Goal: Transaction & Acquisition: Purchase product/service

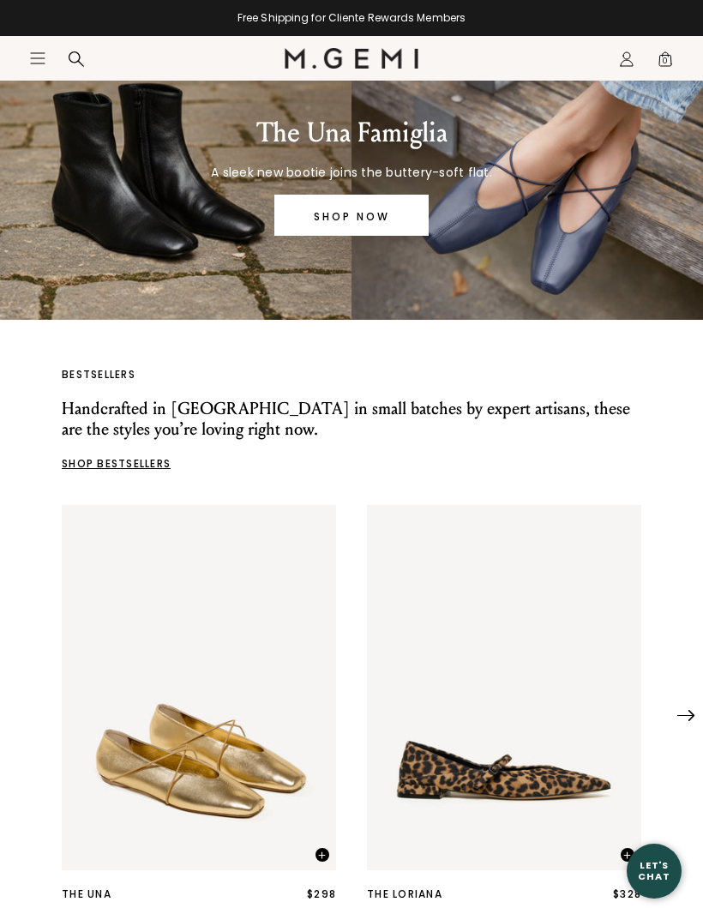
click at [389, 223] on link "SHOP NOW" at bounding box center [351, 215] width 154 height 41
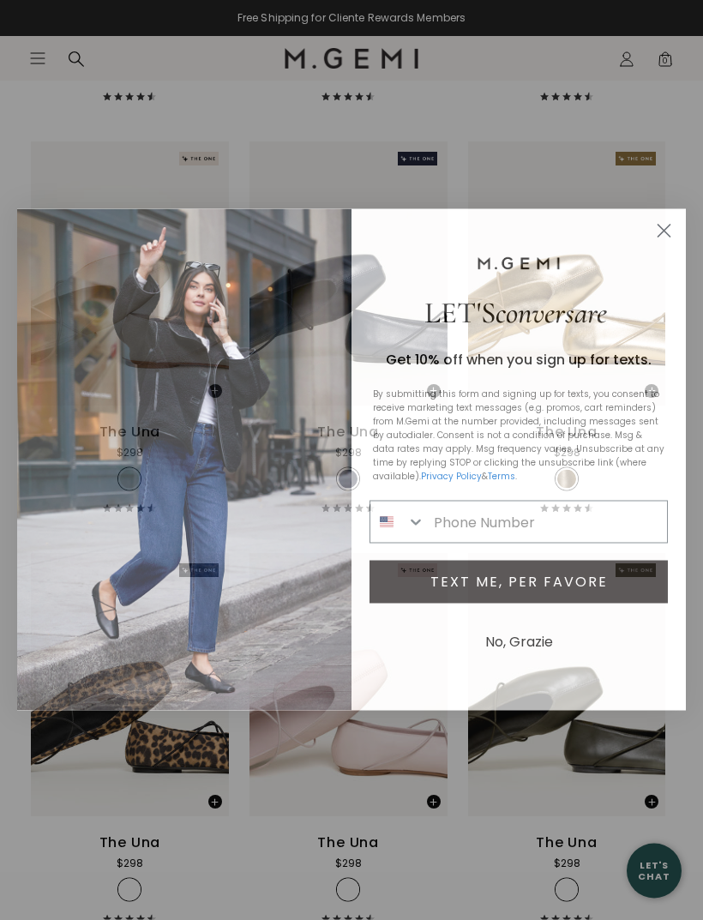
scroll to position [1566, 0]
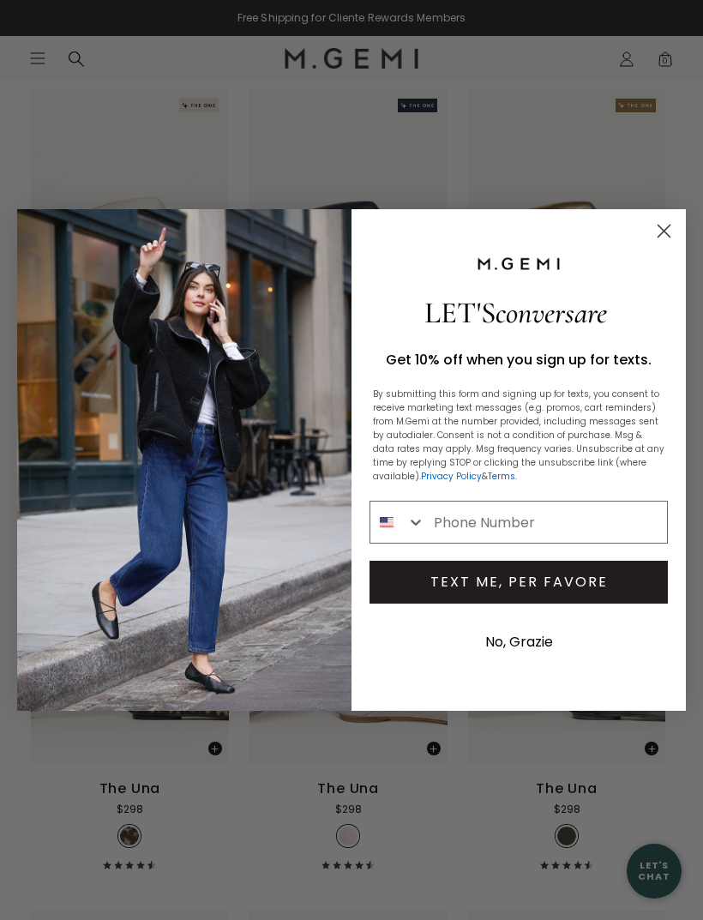
click at [664, 245] on circle "Close dialog" at bounding box center [664, 231] width 28 height 28
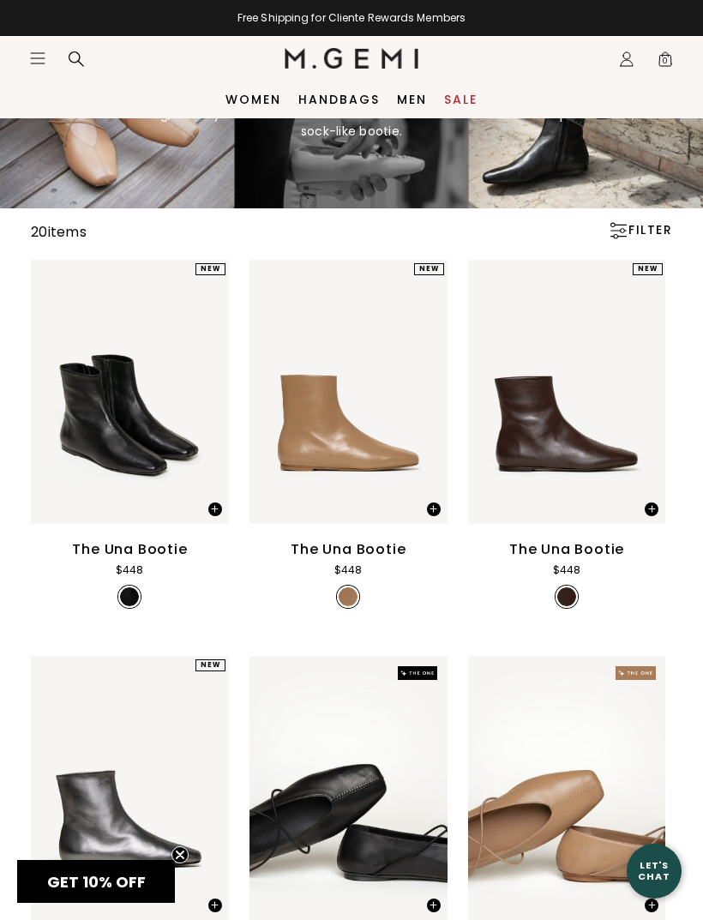
scroll to position [0, 0]
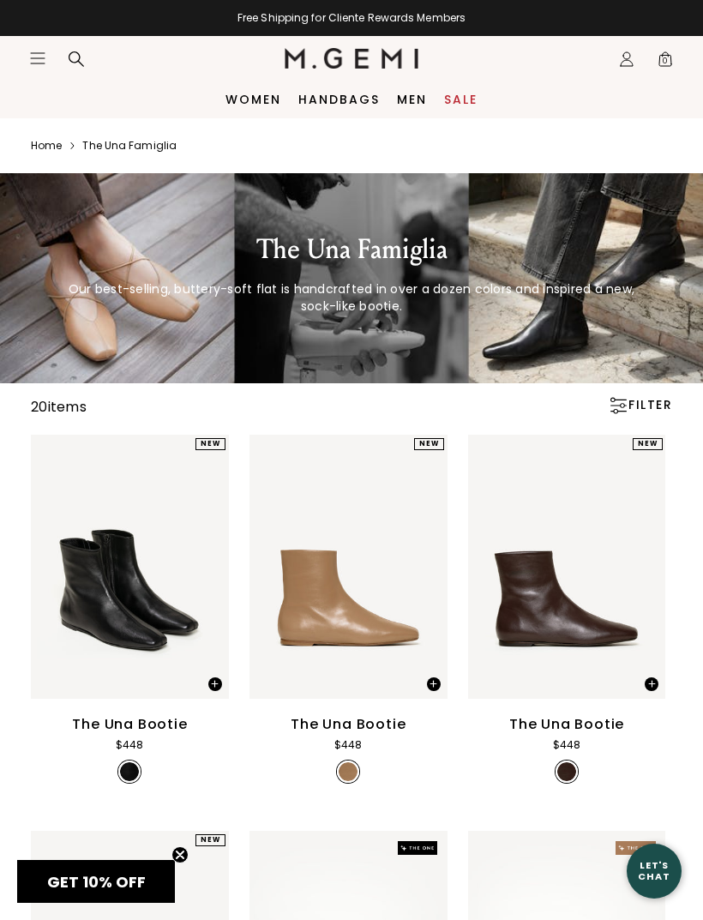
click at [39, 60] on icon "Icons/20x20/hamburger@2x" at bounding box center [37, 58] width 17 height 17
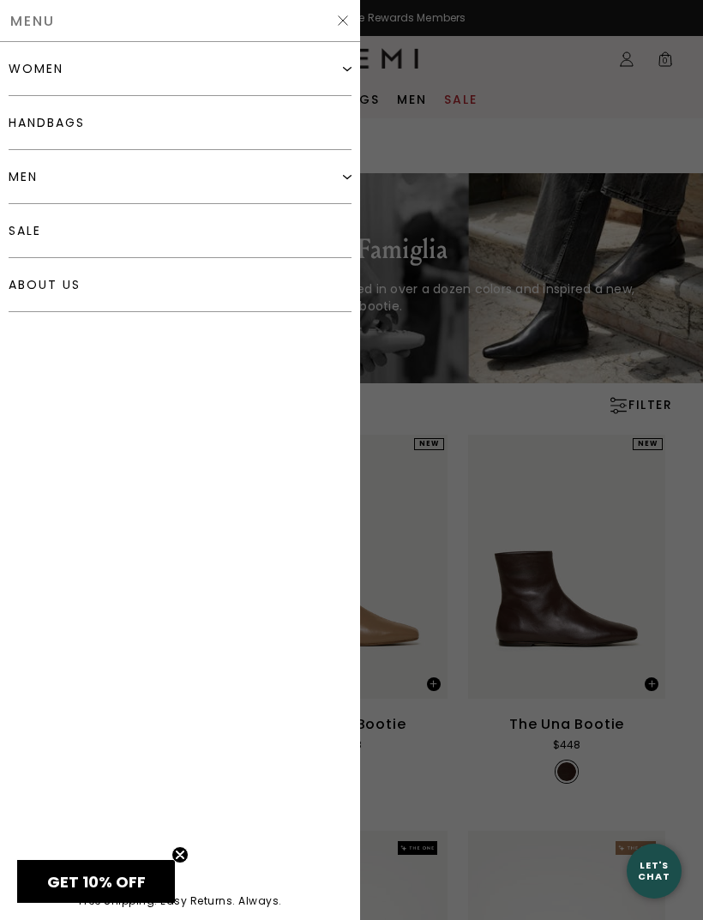
click at [347, 72] on img at bounding box center [347, 68] width 9 height 9
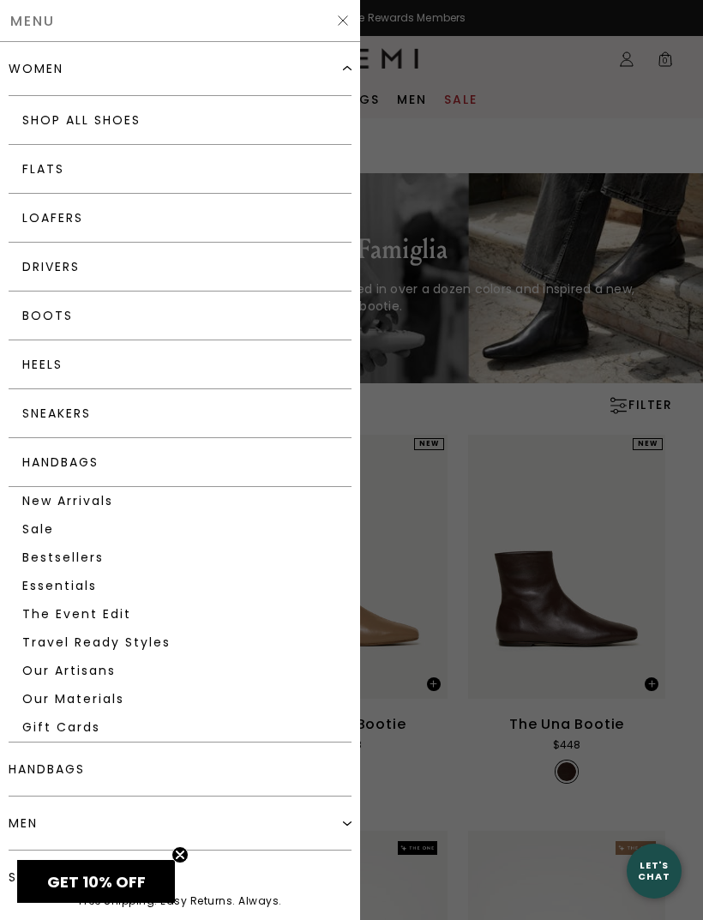
click at [60, 224] on link "Loafers" at bounding box center [180, 218] width 343 height 49
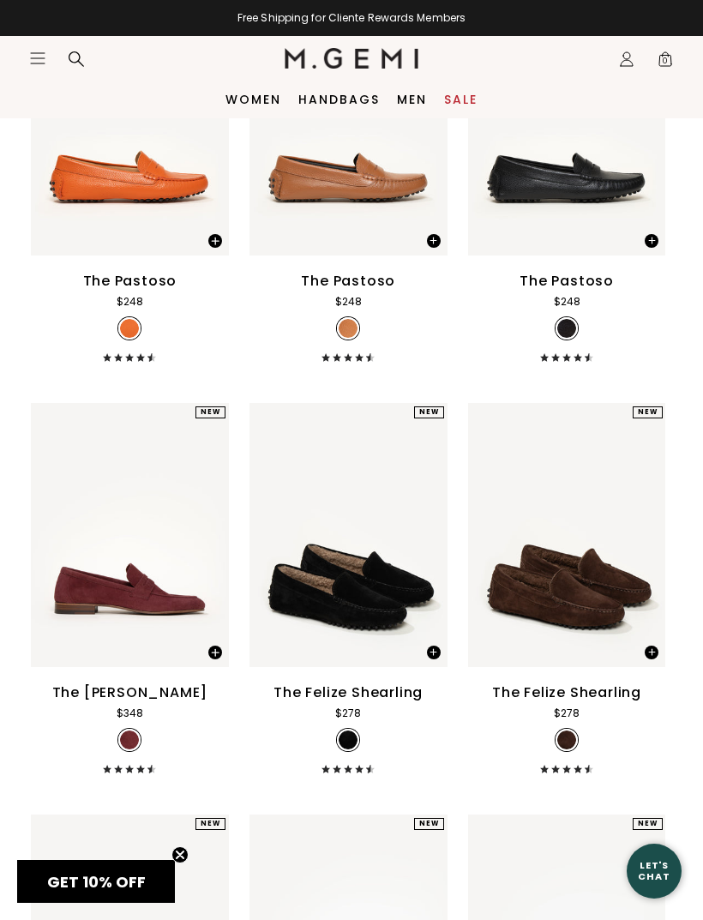
scroll to position [3994, 0]
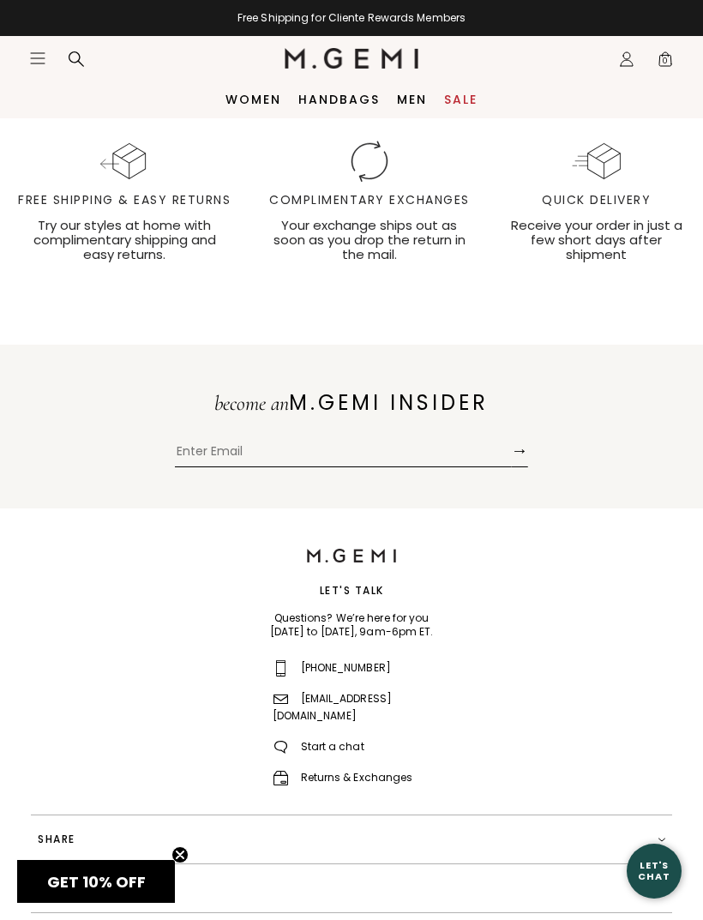
click at [44, 52] on icon "Icons/20x20/hamburger@2x" at bounding box center [37, 58] width 17 height 17
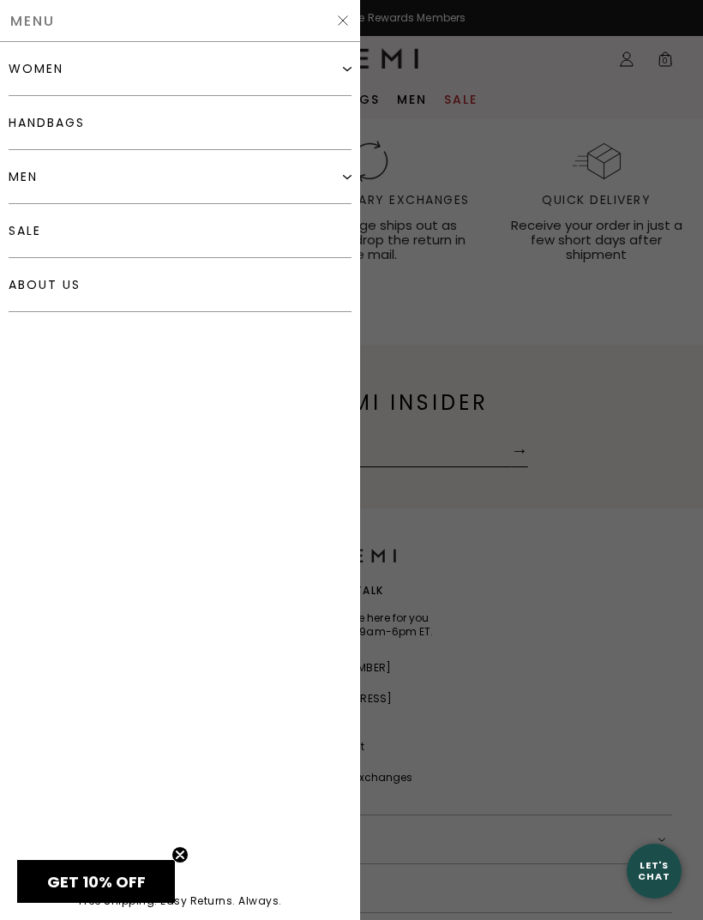
click at [349, 70] on img at bounding box center [347, 68] width 9 height 9
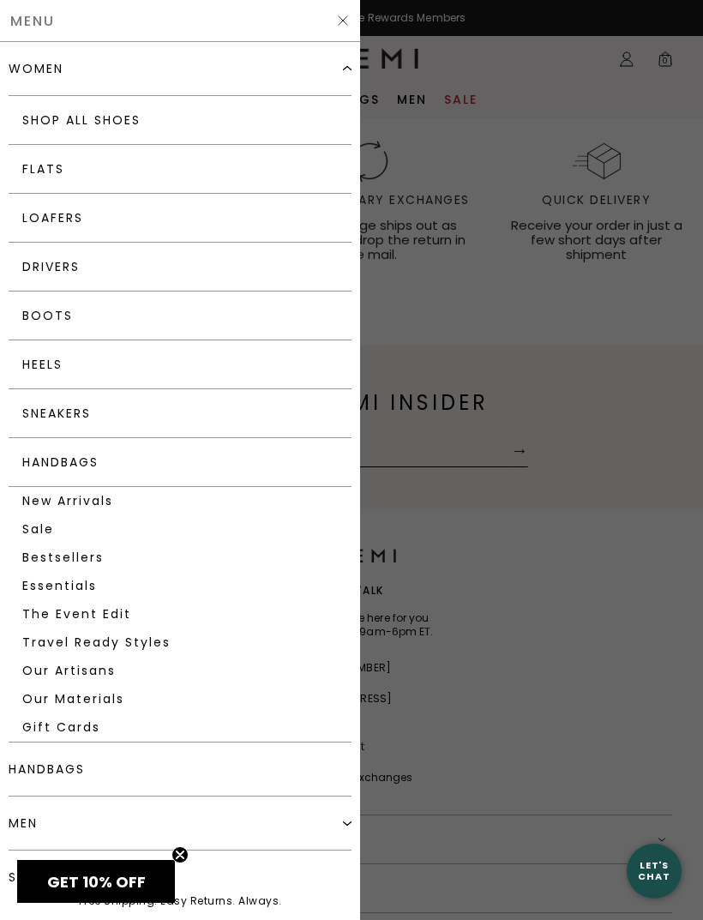
click at [46, 170] on link "Flats" at bounding box center [180, 169] width 343 height 49
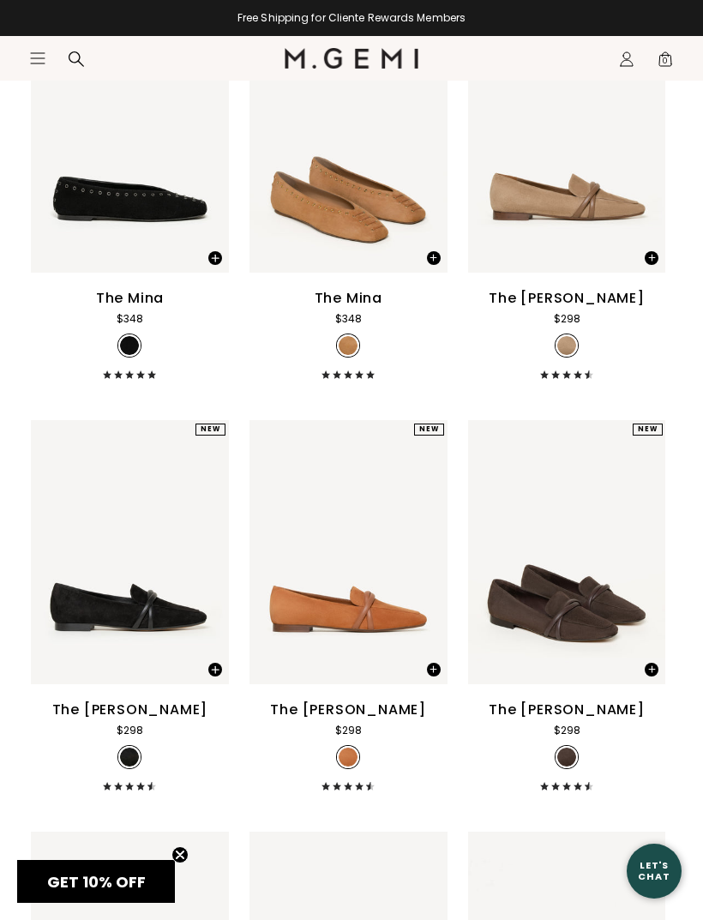
scroll to position [295, 0]
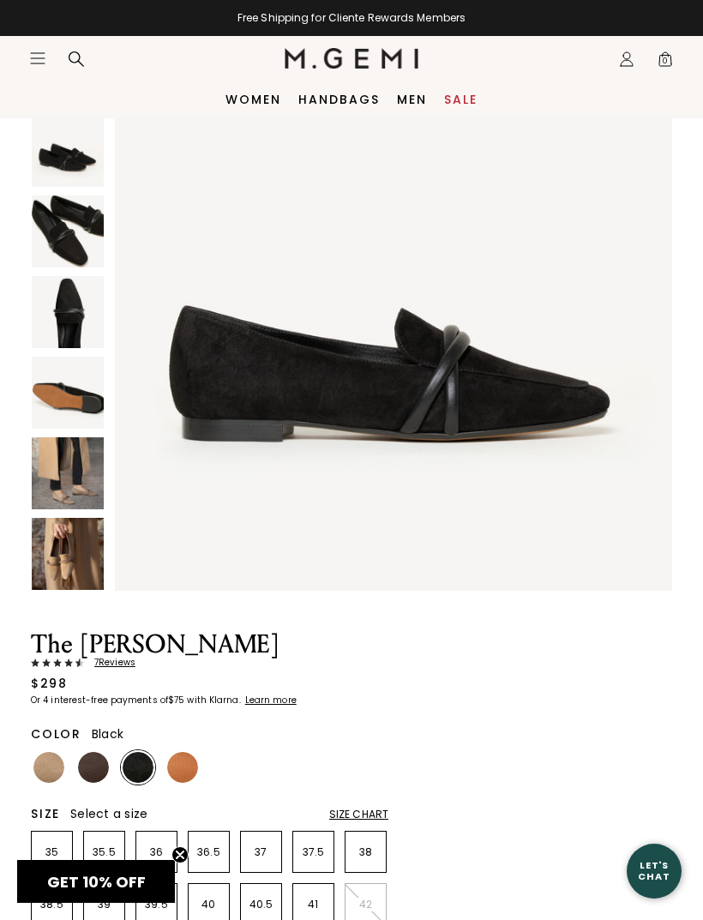
scroll to position [146, 0]
click at [122, 666] on span "7 Review s" at bounding box center [109, 664] width 51 height 10
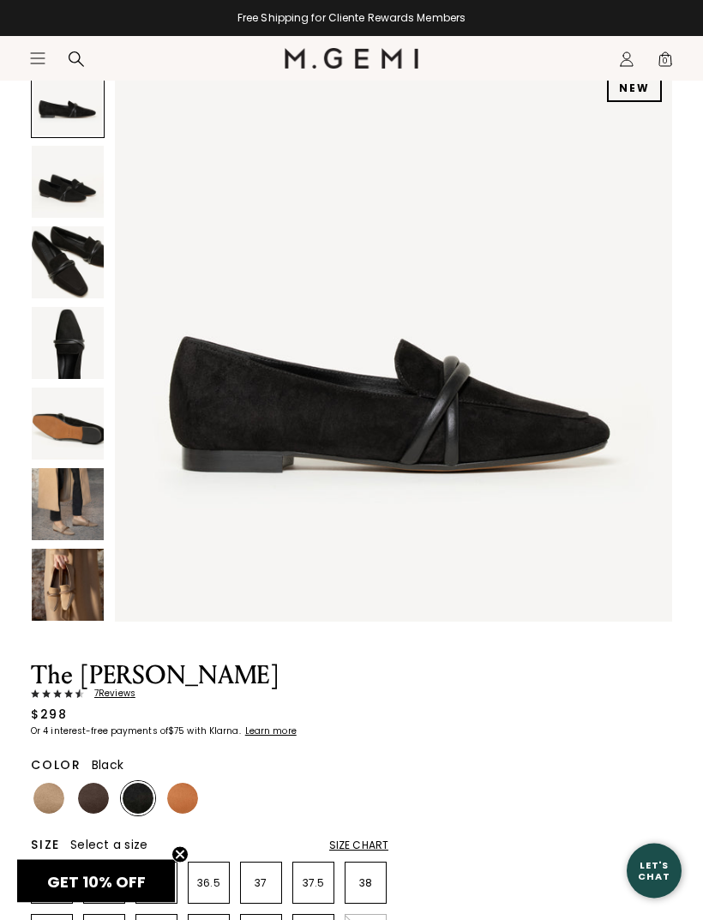
scroll to position [116, 0]
click at [188, 797] on img at bounding box center [182, 798] width 31 height 31
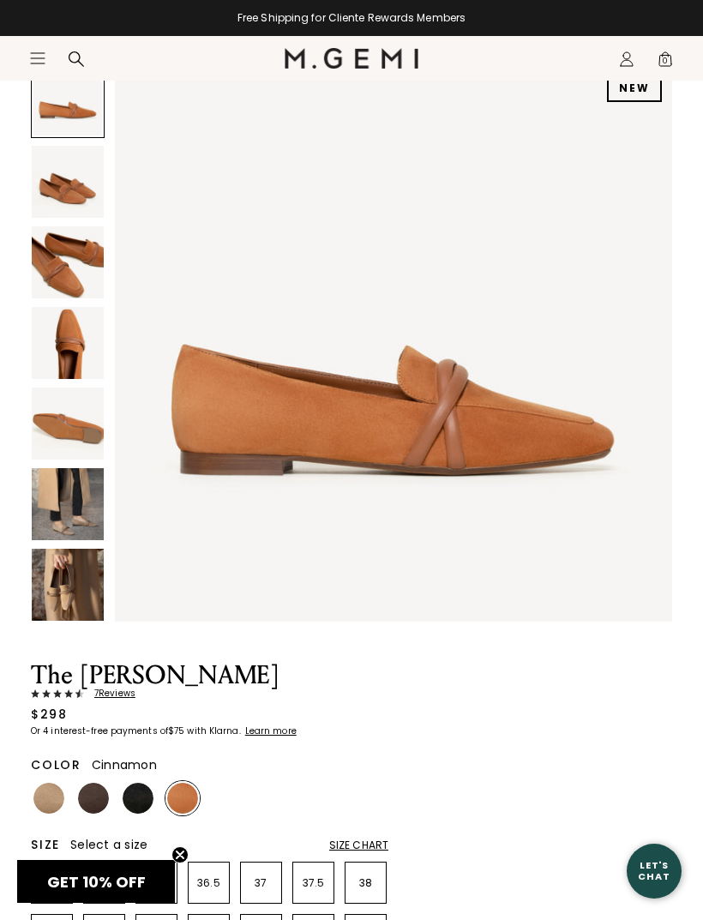
click at [52, 794] on img at bounding box center [48, 798] width 31 height 31
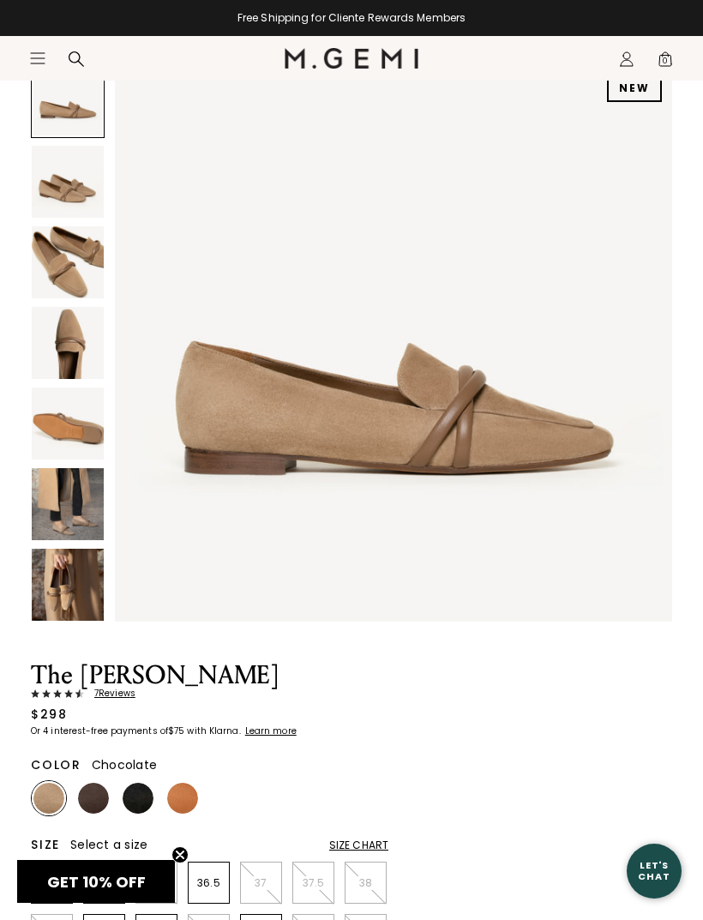
click at [98, 797] on img at bounding box center [93, 798] width 31 height 31
